Goal: Use online tool/utility: Utilize a website feature to perform a specific function

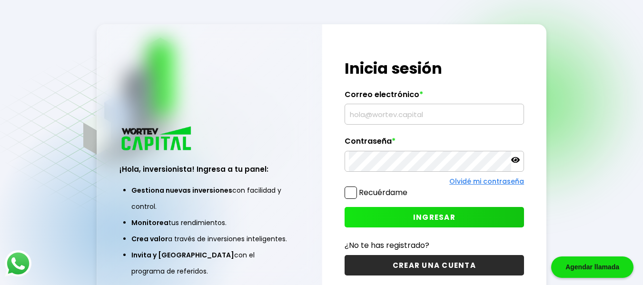
type input "[EMAIL_ADDRESS][DOMAIN_NAME]"
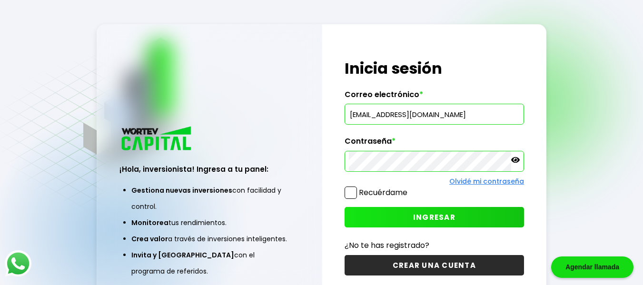
click at [384, 214] on button "INGRESAR" at bounding box center [435, 217] width 180 height 20
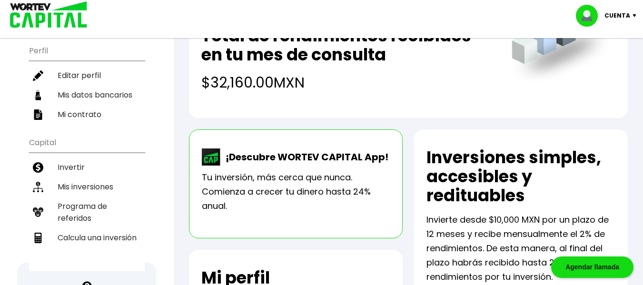
scroll to position [83, 0]
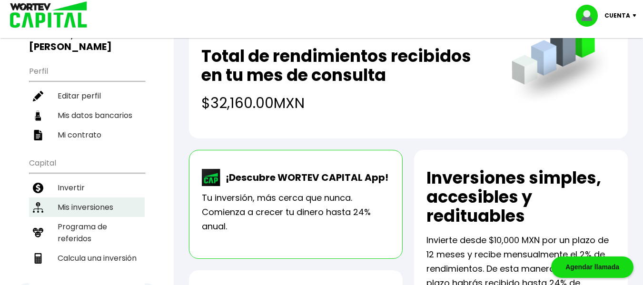
click at [96, 197] on li "Mis inversiones" at bounding box center [87, 207] width 116 height 20
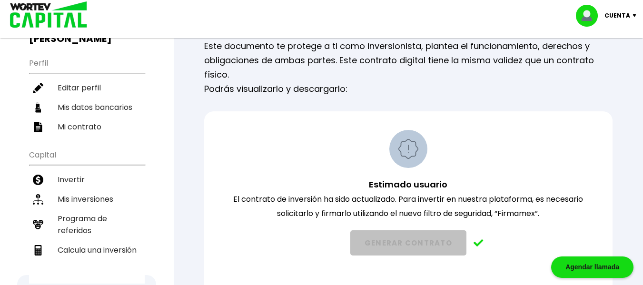
scroll to position [92, 0]
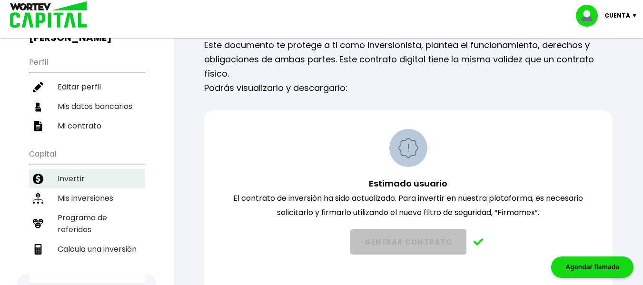
click at [74, 169] on li "Invertir" at bounding box center [87, 179] width 116 height 20
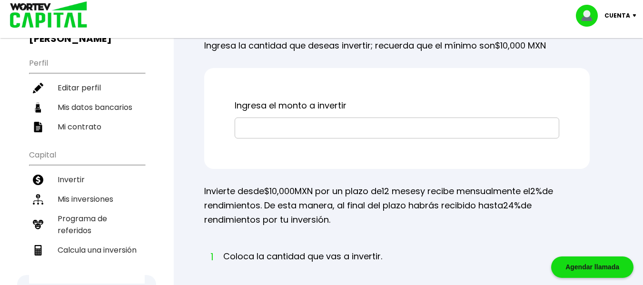
scroll to position [93, 0]
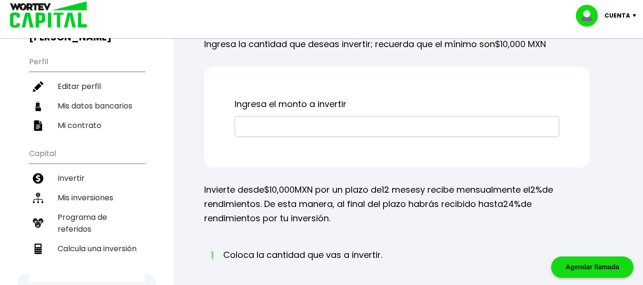
click at [445, 137] on input "text" at bounding box center [397, 127] width 316 height 20
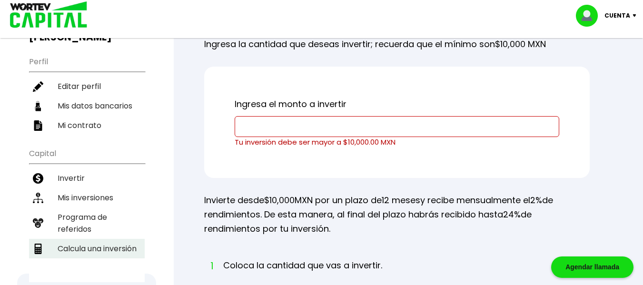
click at [93, 239] on li "Calcula una inversión" at bounding box center [87, 249] width 116 height 20
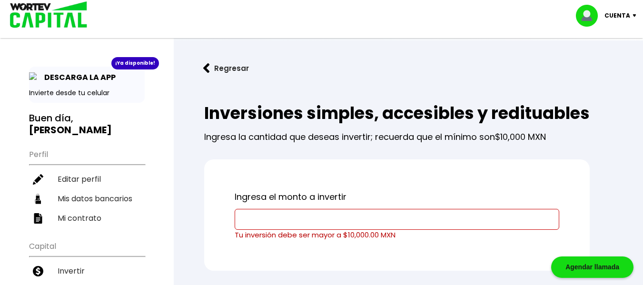
select select "1"
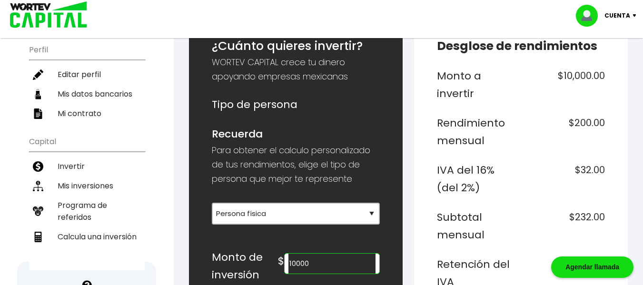
scroll to position [107, 0]
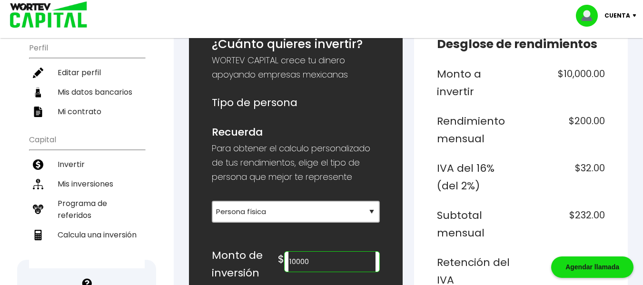
click at [337, 258] on input "10000" at bounding box center [331, 262] width 87 height 20
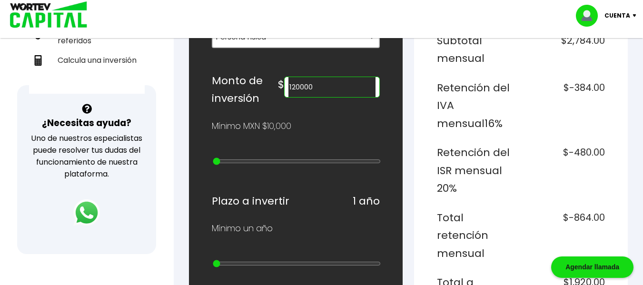
scroll to position [277, 0]
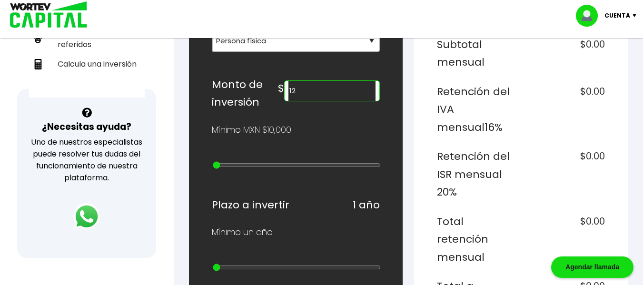
type input "1"
type input "1100000"
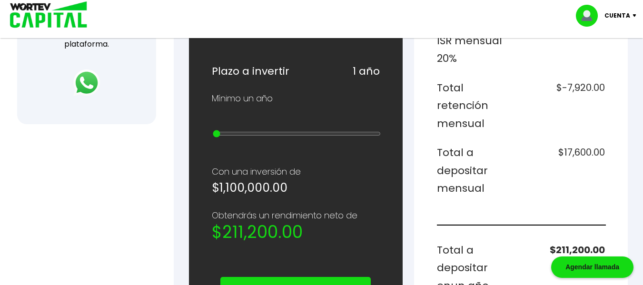
scroll to position [407, 0]
